Goal: Task Accomplishment & Management: Use online tool/utility

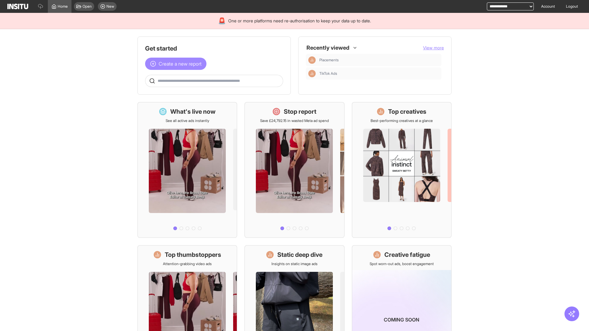
click at [177, 64] on span "Create a new report" at bounding box center [179, 63] width 43 height 7
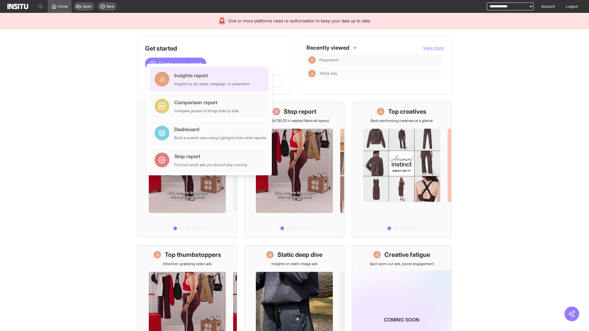
click at [211, 79] on div "Insights report Insights by ad, adset, campaign, or placement" at bounding box center [211, 79] width 75 height 15
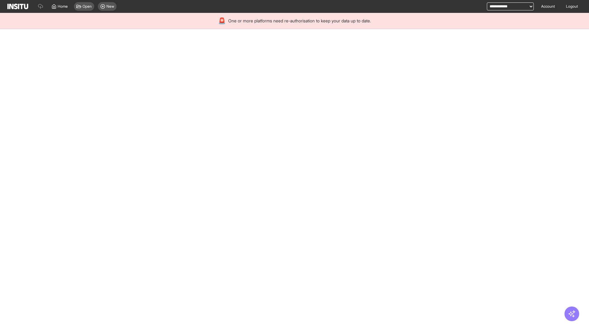
select select "**"
